Goal: Task Accomplishment & Management: Use online tool/utility

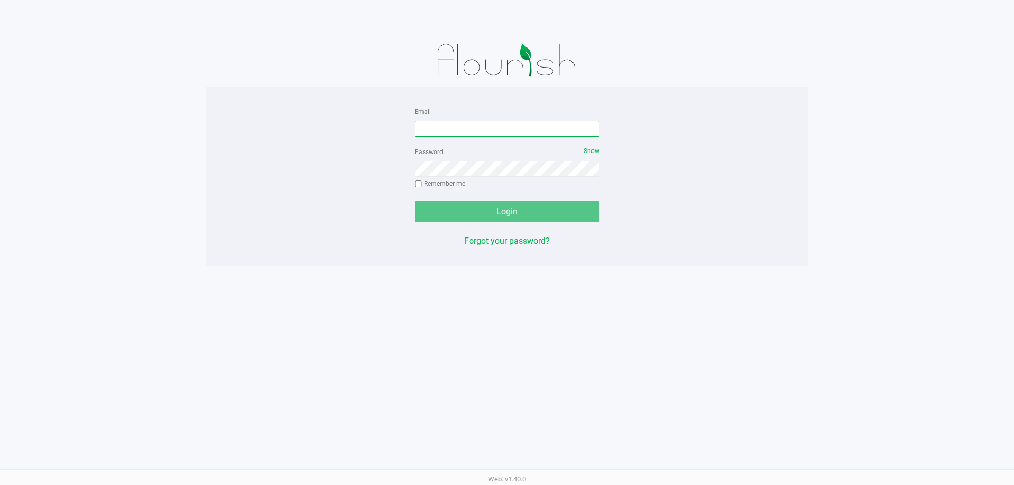
click at [472, 121] on input "Email" at bounding box center [507, 129] width 185 height 16
type input "b"
type input "[EMAIL_ADDRESS][DOMAIN_NAME]"
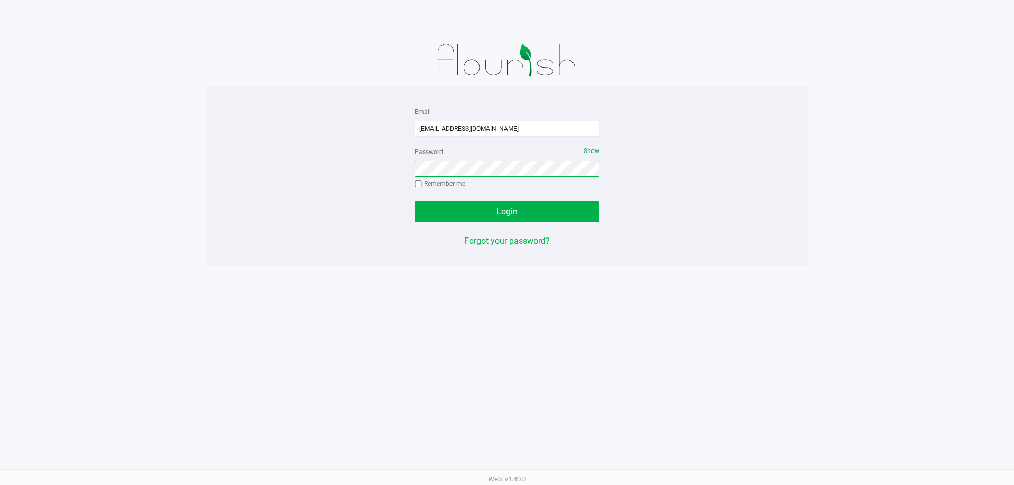
click at [415, 201] on button "Login" at bounding box center [507, 211] width 185 height 21
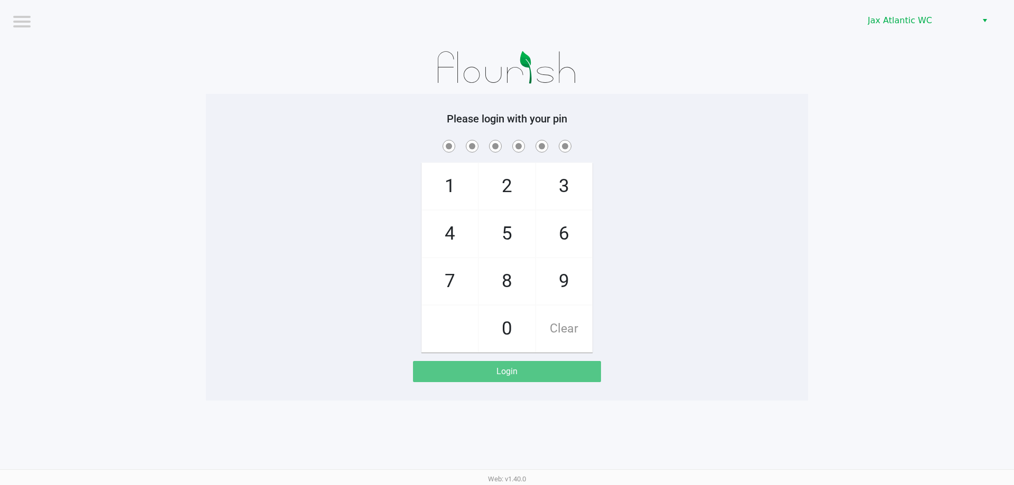
click at [739, 120] on h5 "Please login with your pin" at bounding box center [507, 119] width 586 height 13
checkbox input "true"
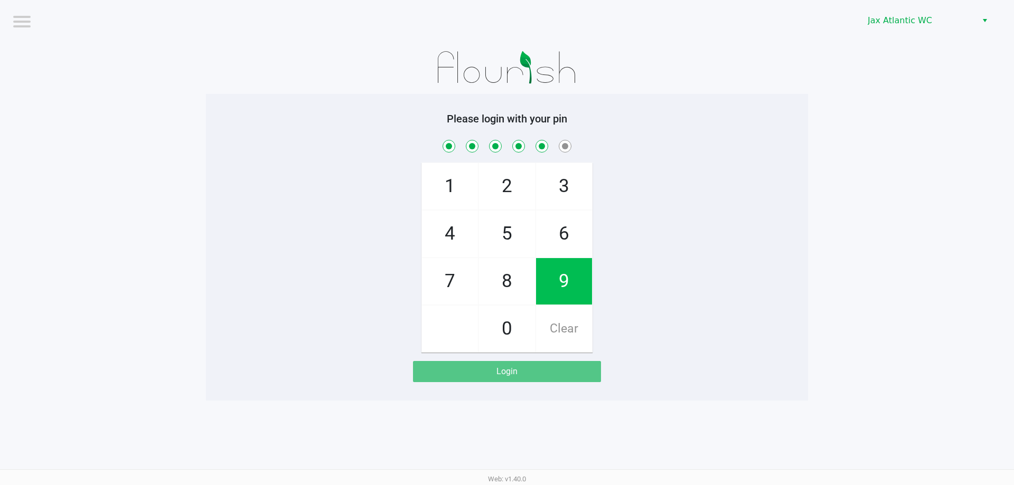
checkbox input "true"
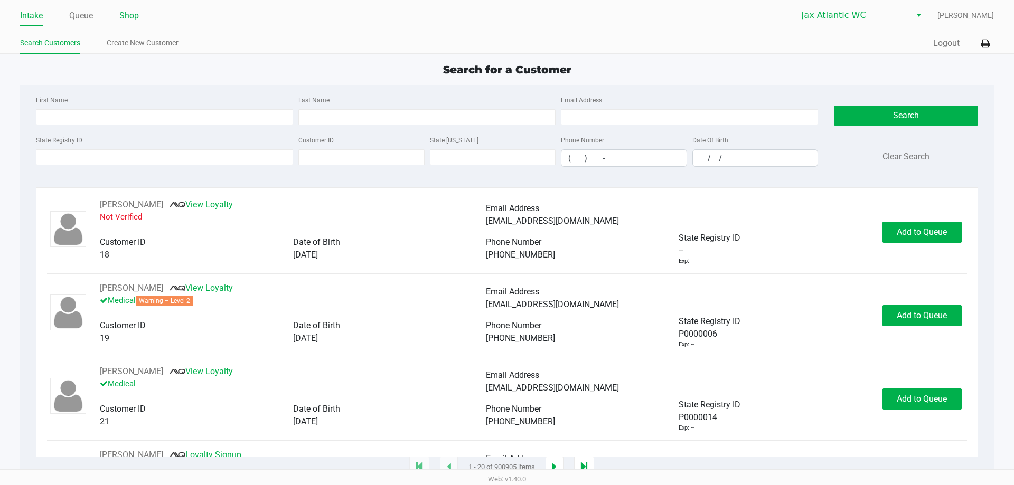
click at [121, 12] on link "Shop" at bounding box center [129, 15] width 20 height 15
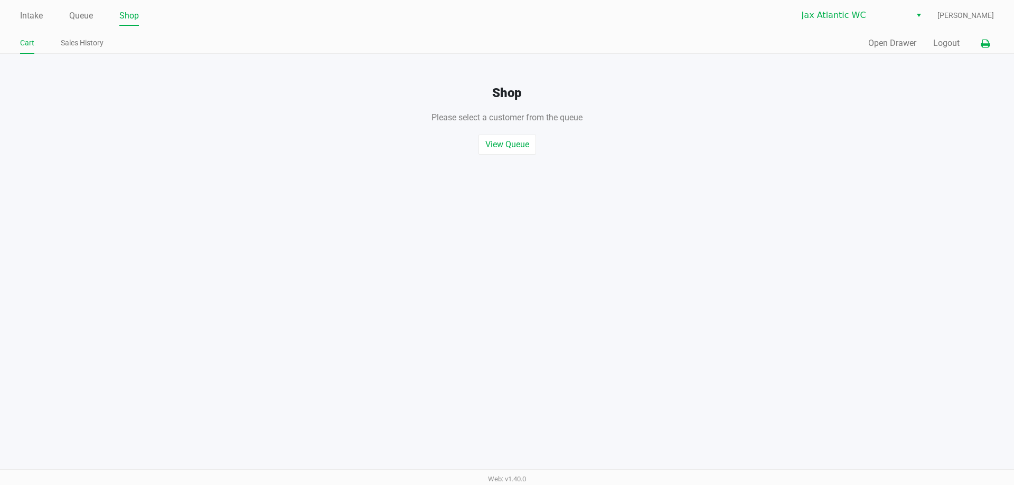
click at [984, 44] on icon at bounding box center [985, 43] width 9 height 7
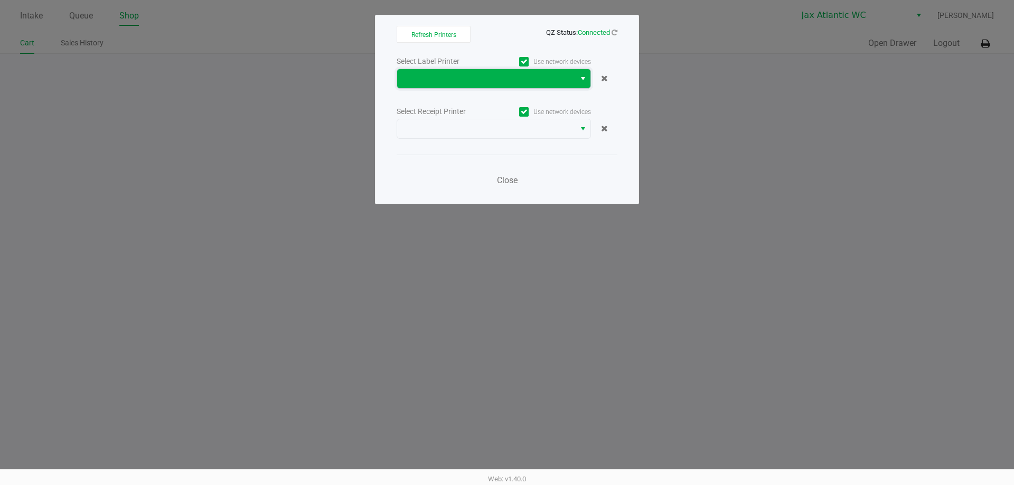
click at [508, 70] on span at bounding box center [486, 78] width 178 height 19
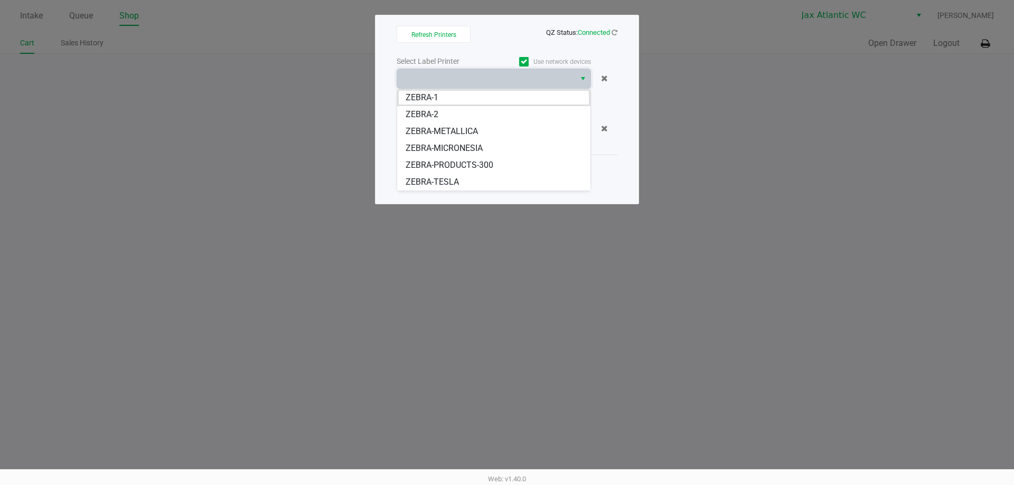
drag, startPoint x: 452, startPoint y: 182, endPoint x: 489, endPoint y: 128, distance: 65.8
click at [452, 183] on span "ZEBRA-TESLA" at bounding box center [432, 182] width 53 height 13
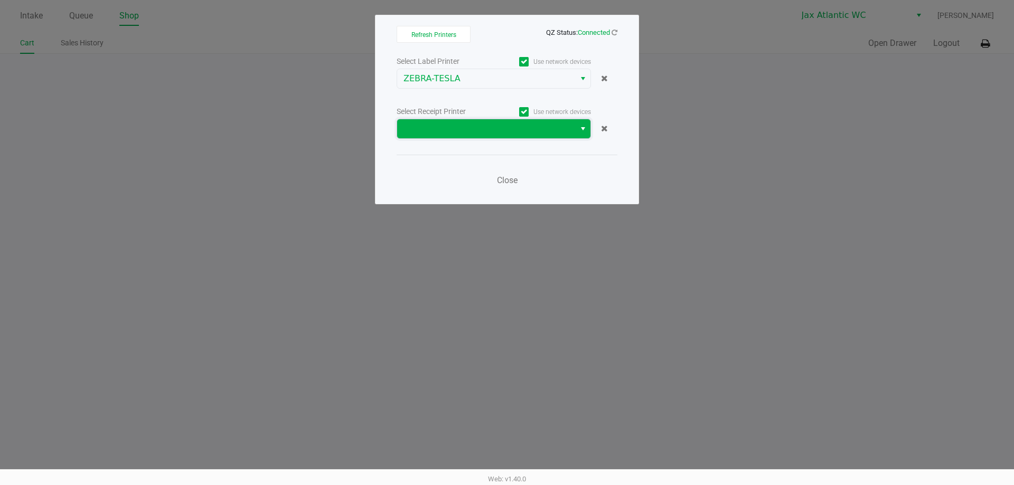
click at [476, 129] on span at bounding box center [486, 129] width 165 height 13
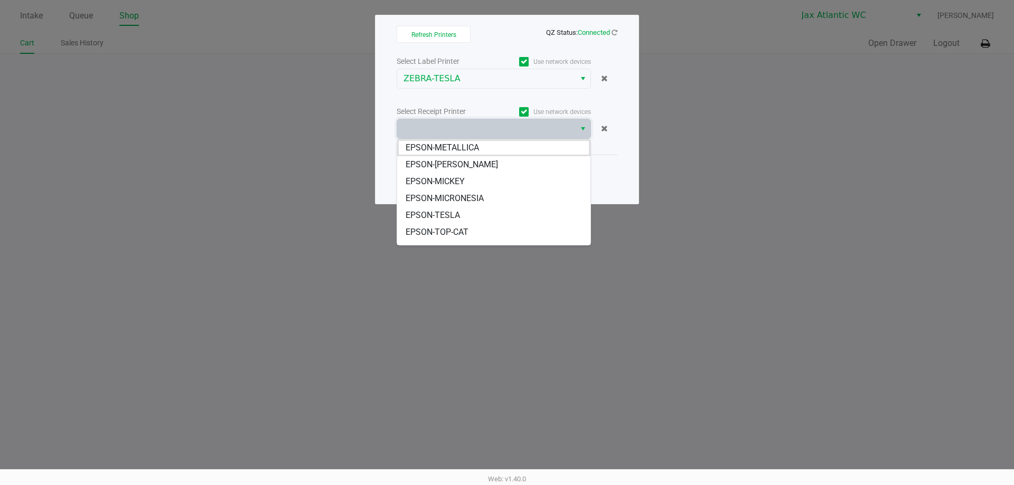
click at [463, 217] on li "EPSON-TESLA" at bounding box center [493, 215] width 193 height 17
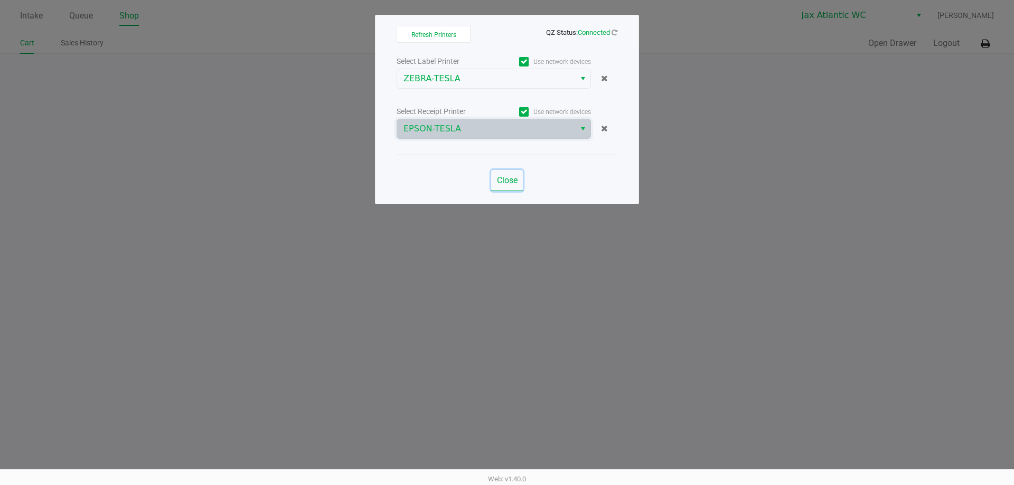
click at [506, 181] on span "Close" at bounding box center [507, 180] width 21 height 10
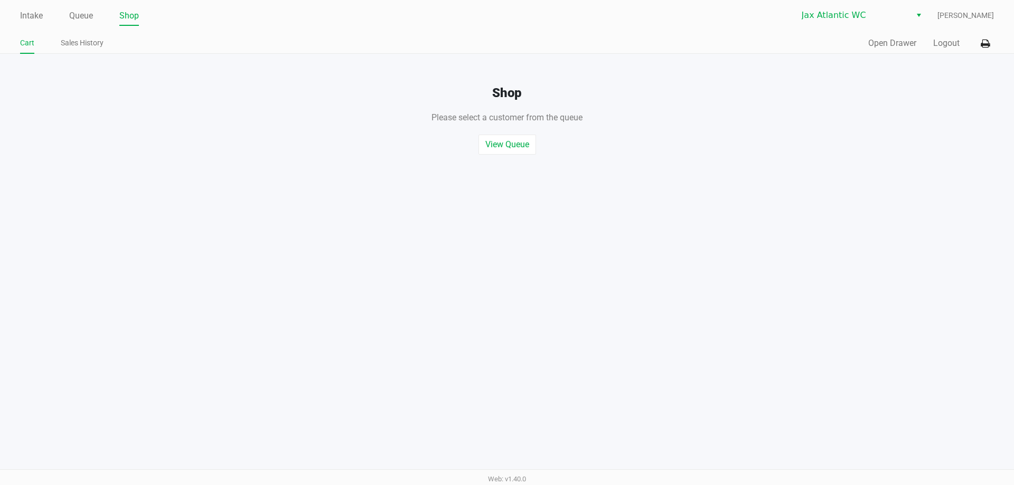
click at [130, 18] on link "Shop" at bounding box center [129, 15] width 20 height 15
click at [894, 47] on button "Open Drawer" at bounding box center [892, 43] width 48 height 13
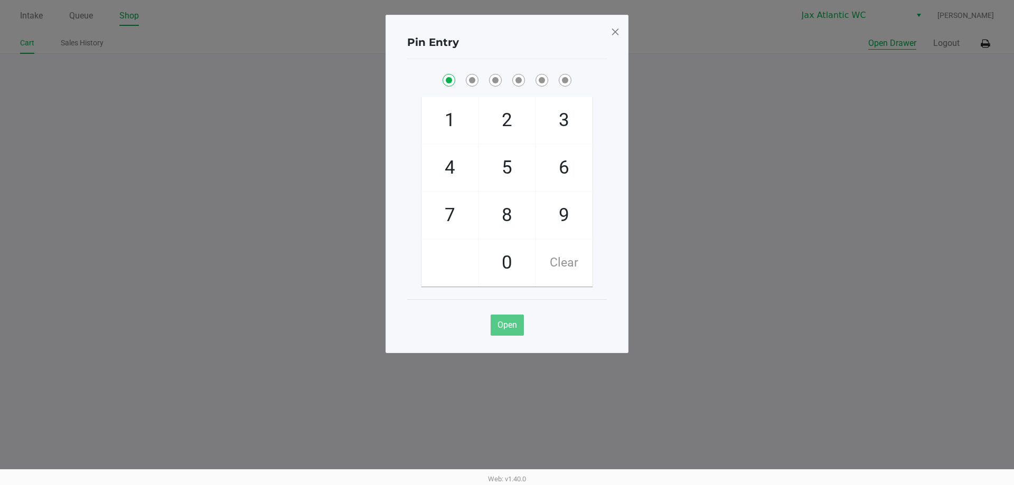
checkbox input "true"
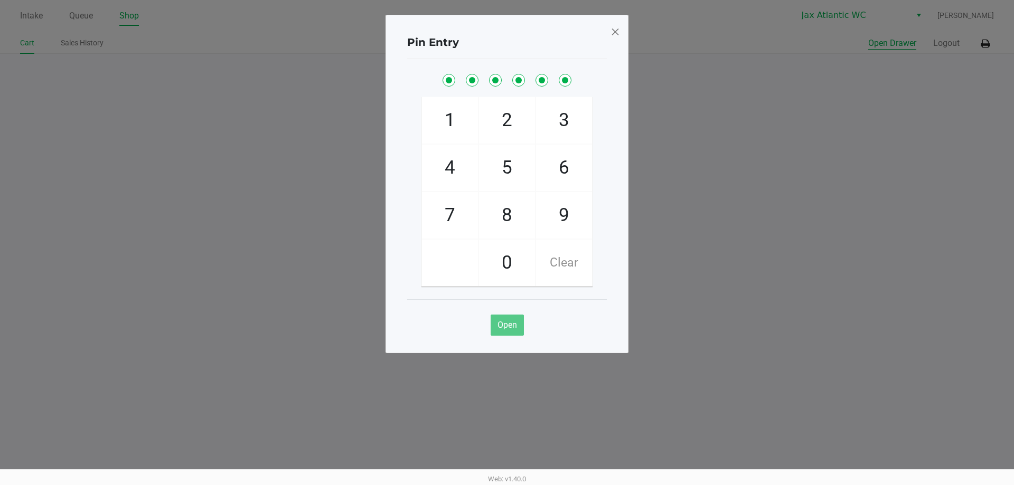
checkbox input "true"
click at [619, 34] on span at bounding box center [616, 31] width 10 height 17
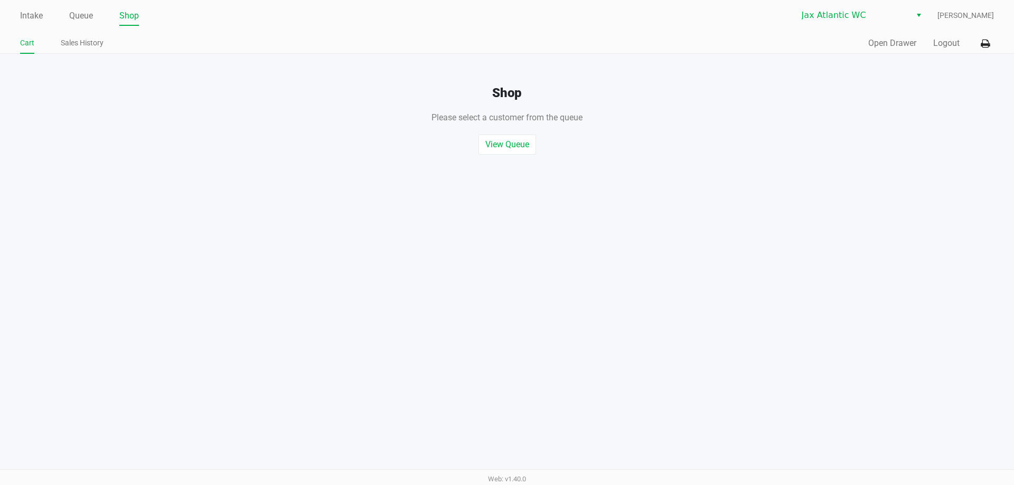
drag, startPoint x: 903, startPoint y: 158, endPoint x: 906, endPoint y: 151, distance: 8.0
click at [949, 43] on button "Logout" at bounding box center [946, 43] width 26 height 13
